Goal: Information Seeking & Learning: Check status

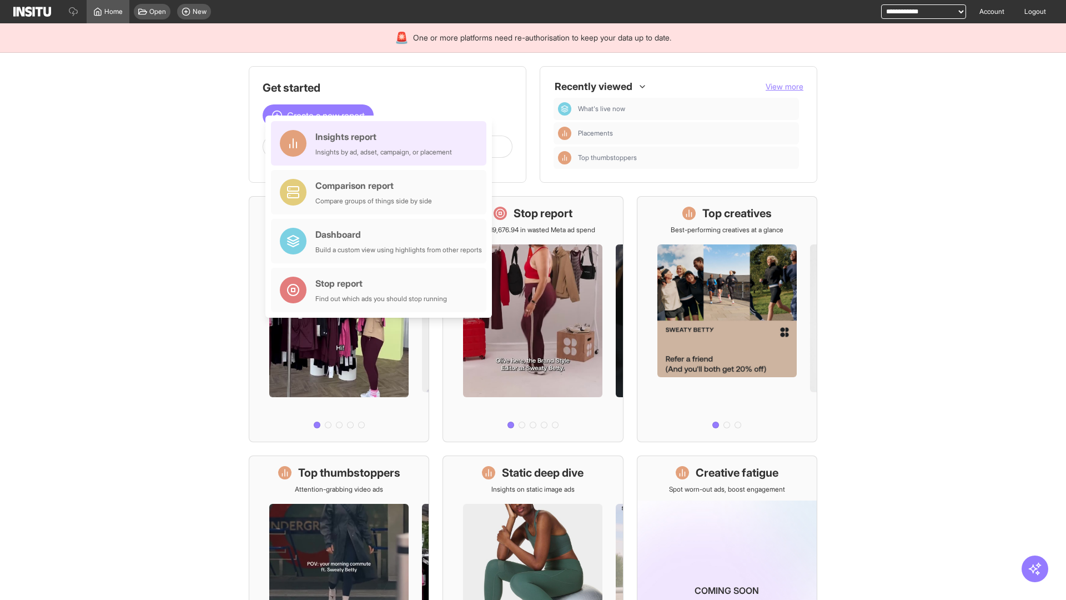
click at [381, 143] on div "Insights report Insights by ad, adset, campaign, or placement" at bounding box center [383, 143] width 137 height 27
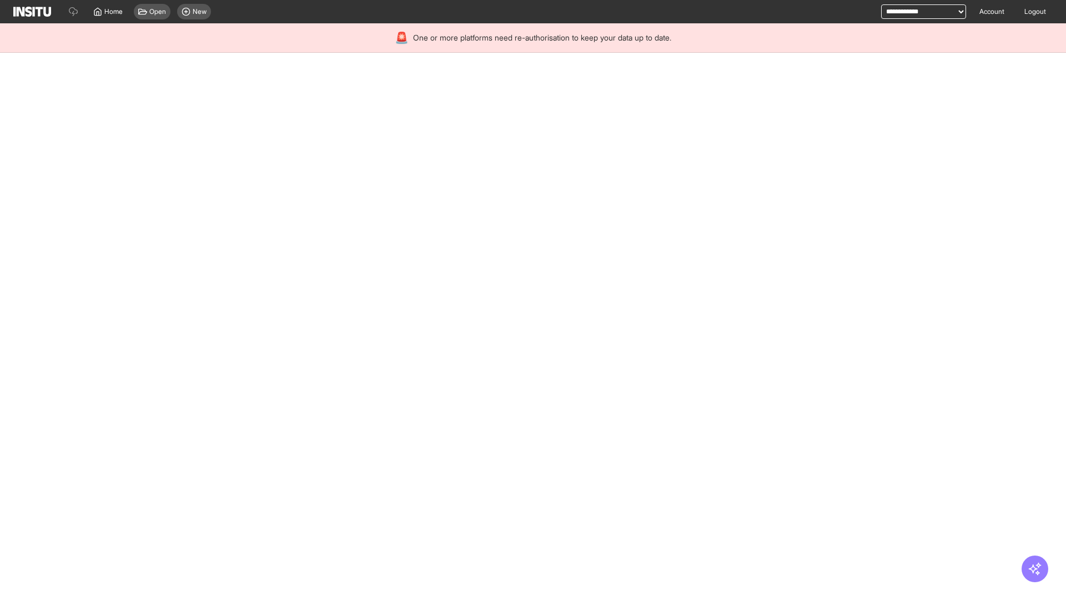
select select "**"
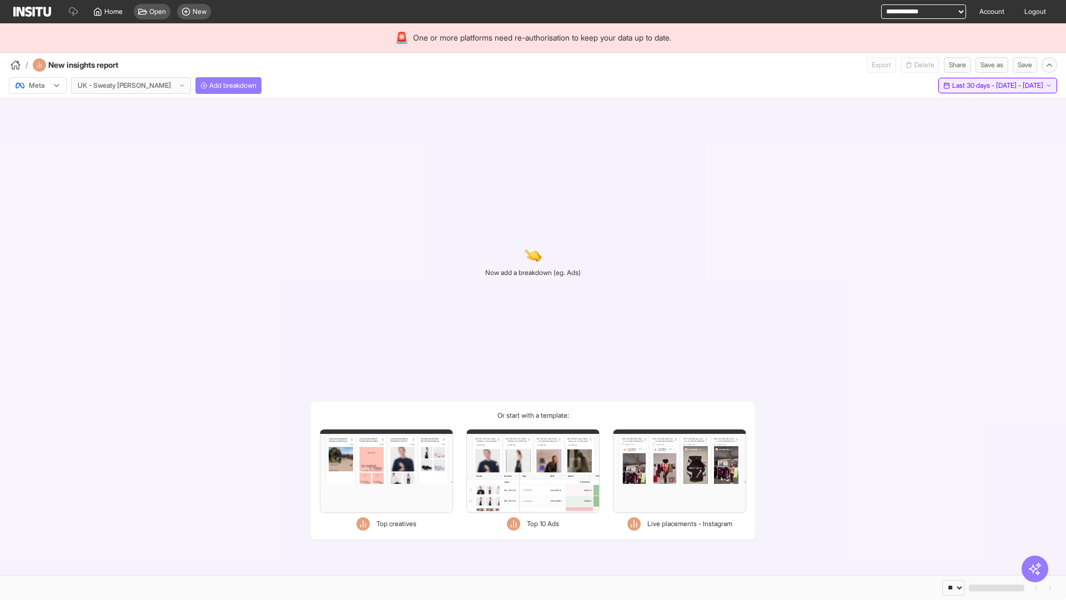
click at [973, 86] on span "Last 30 days - [DATE] - [DATE]" at bounding box center [997, 85] width 91 height 9
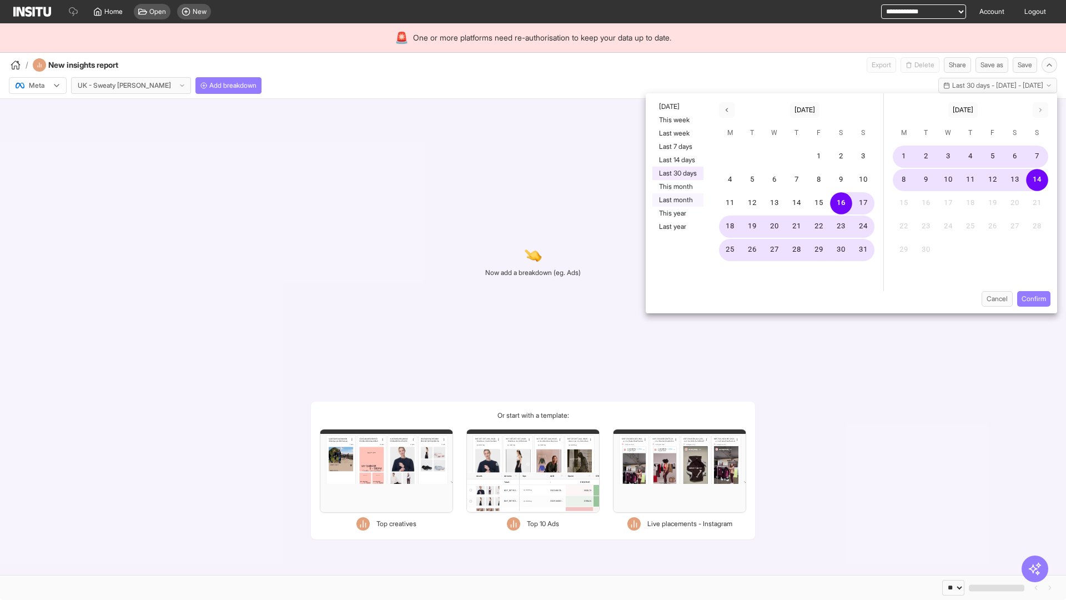
click at [677, 200] on button "Last month" at bounding box center [677, 199] width 51 height 13
